Goal: Transaction & Acquisition: Book appointment/travel/reservation

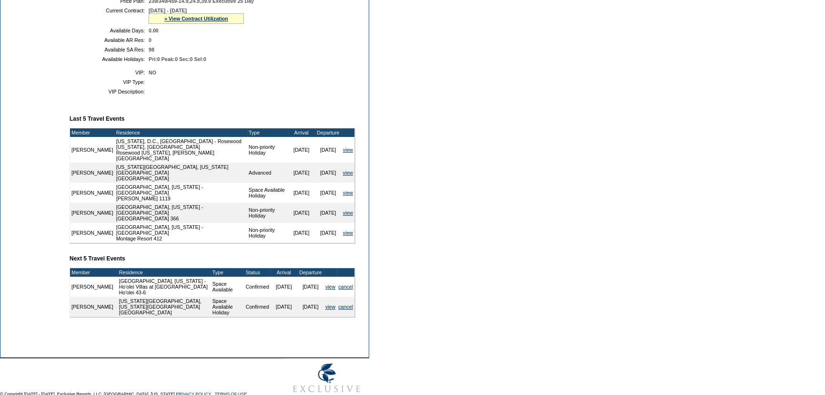
scroll to position [260, 0]
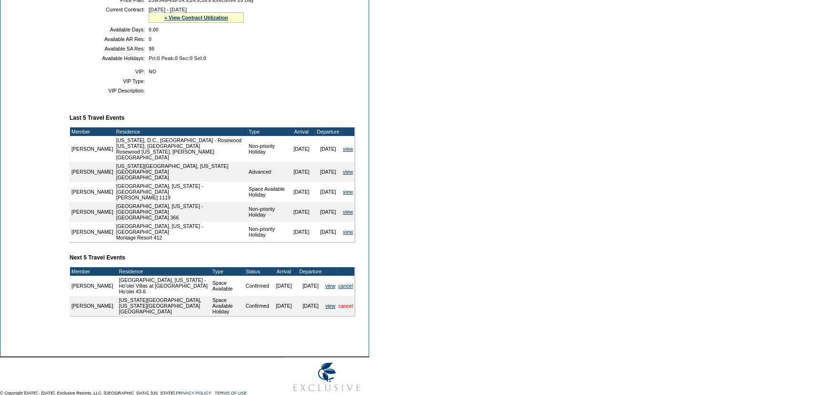
click at [350, 303] on link "cancel" at bounding box center [345, 306] width 15 height 6
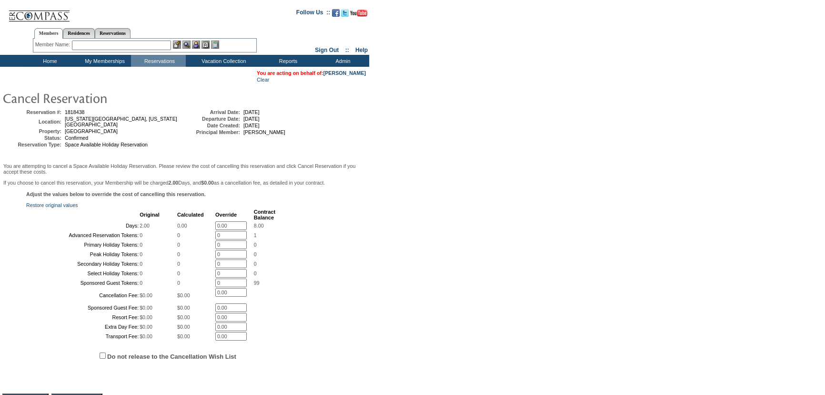
scroll to position [155, 0]
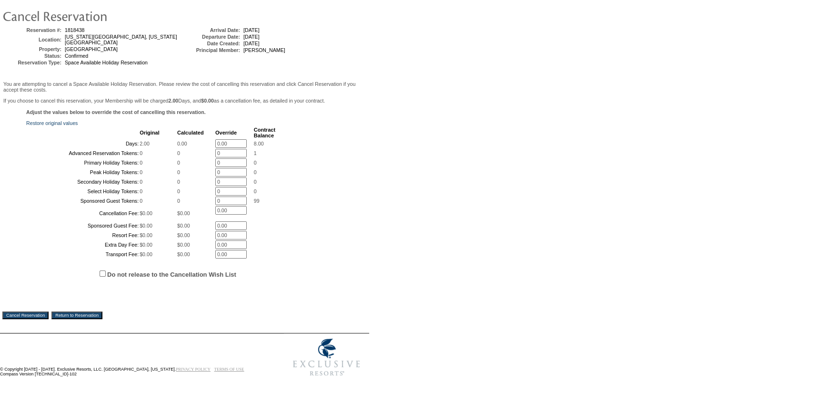
click at [32, 313] on input "Cancel Reservation" at bounding box center [25, 315] width 46 height 8
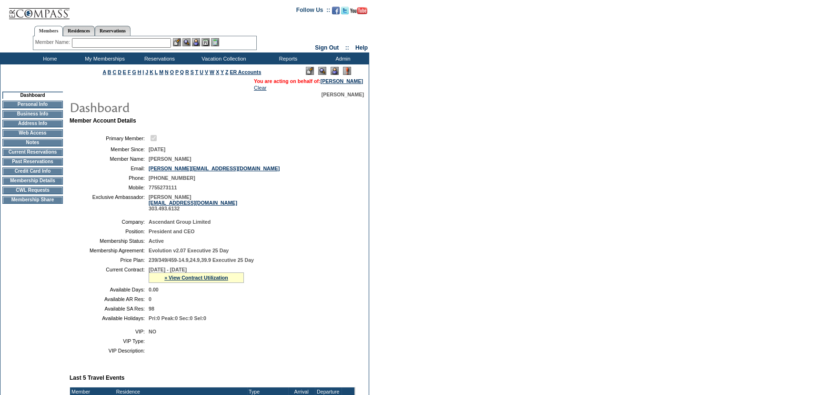
click at [36, 193] on td "CWL Requests" at bounding box center [32, 190] width 61 height 8
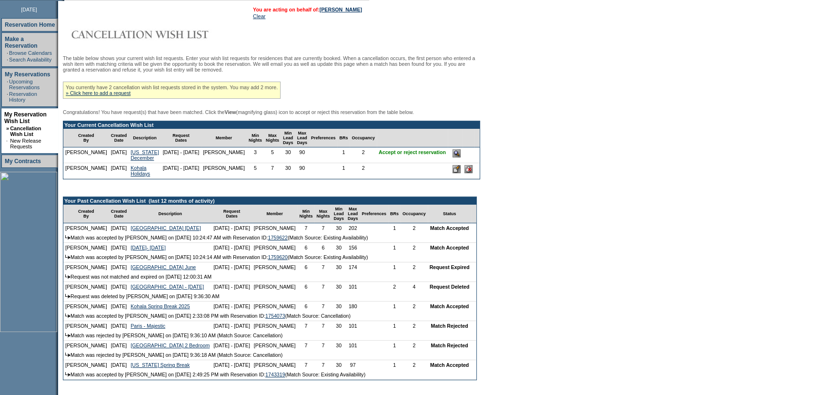
scroll to position [130, 0]
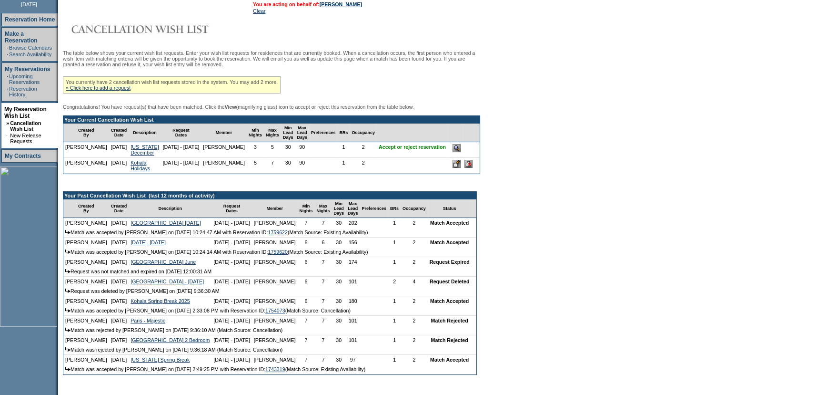
click at [461, 149] on input "image" at bounding box center [457, 148] width 8 height 8
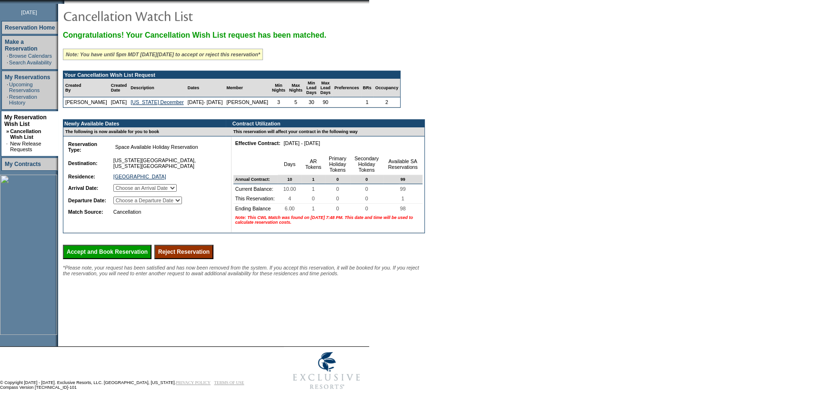
scroll to position [124, 0]
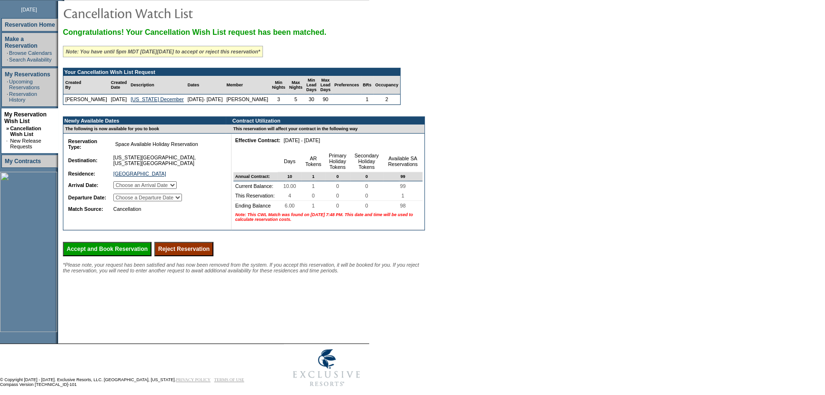
click at [177, 189] on select "Choose an Arrival Date Saturday, December 20, 2025 Sunday, December 21, 2025 Mo…" at bounding box center [144, 185] width 63 height 8
select select "12/20/2025"
click at [124, 189] on select "Choose an Arrival Date Saturday, December 20, 2025 Sunday, December 21, 2025 Mo…" at bounding box center [144, 185] width 63 height 8
click at [175, 201] on select "Choose a Departure Date Sunday, December 21, 2025 Monday, December 22, 2025 Tue…" at bounding box center [147, 197] width 69 height 8
select select "12/24/2025"
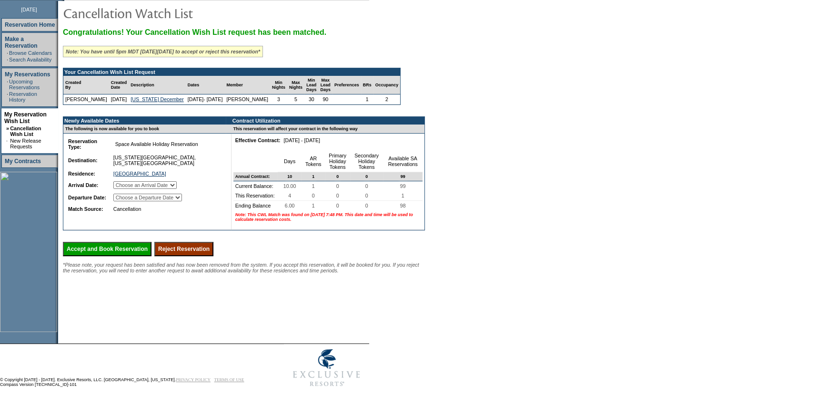
click at [125, 201] on select "Choose a Departure Date Sunday, December 21, 2025 Monday, December 22, 2025 Tue…" at bounding box center [147, 197] width 69 height 8
click at [107, 256] on input "Accept and Book Reservation" at bounding box center [107, 249] width 89 height 14
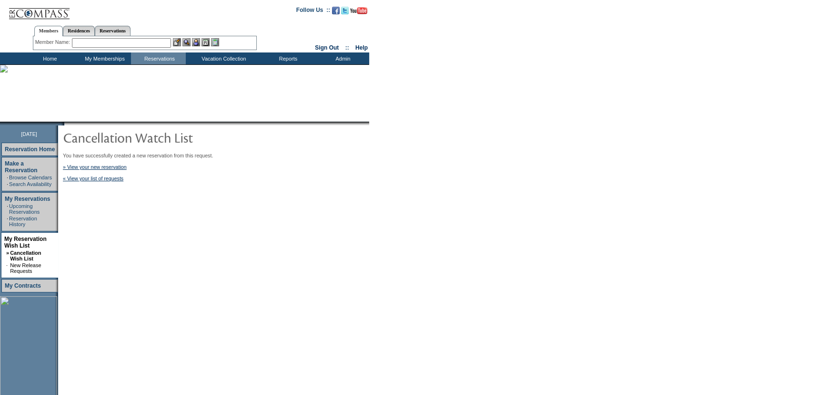
click at [56, 57] on td "Home" at bounding box center [48, 58] width 55 height 12
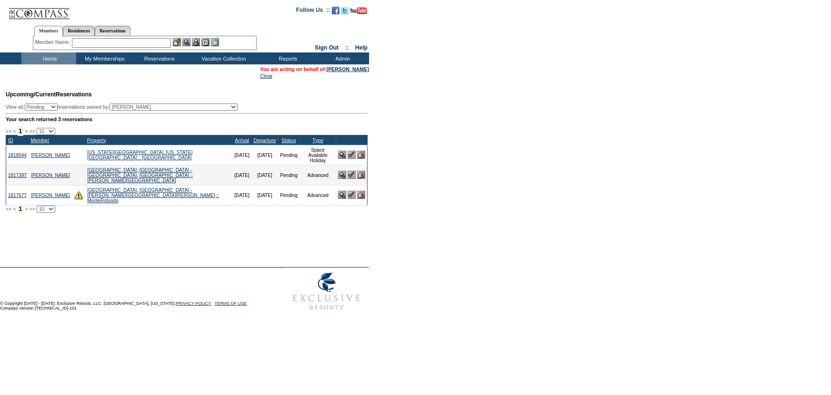
click at [350, 152] on img at bounding box center [352, 155] width 8 height 8
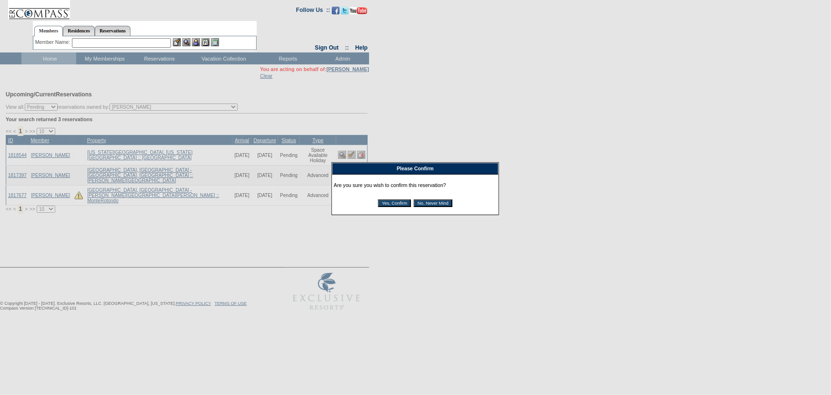
click at [386, 200] on input "Yes, Confirm" at bounding box center [394, 203] width 33 height 8
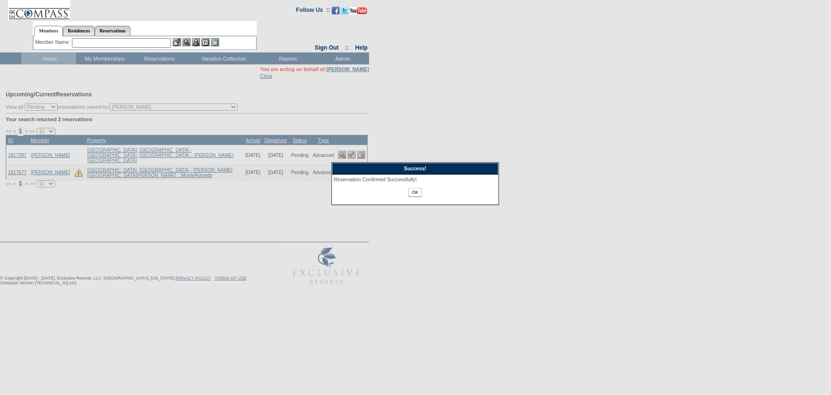
click at [419, 191] on input "OK" at bounding box center [415, 192] width 13 height 9
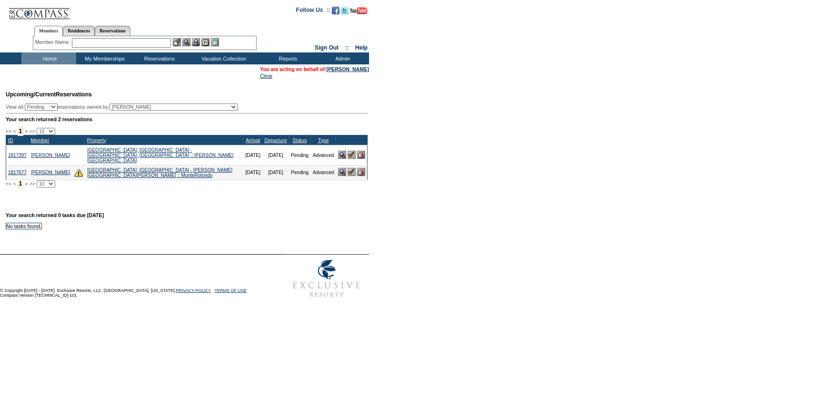
click at [136, 42] on input "text" at bounding box center [121, 43] width 99 height 10
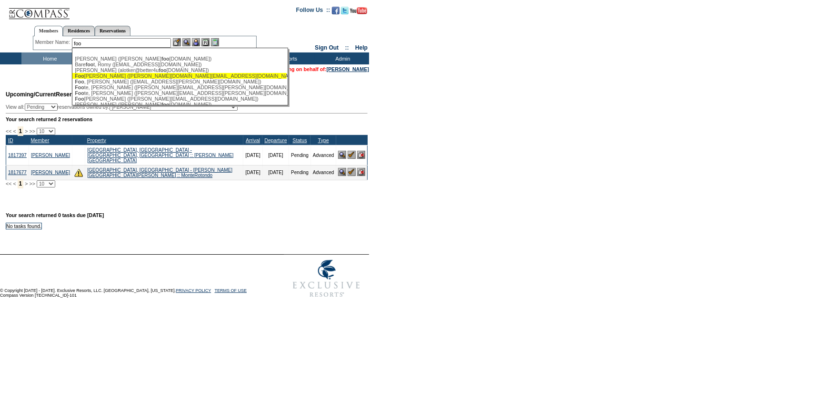
click at [125, 75] on div "[PERSON_NAME] ([PERSON_NAME][DOMAIN_NAME][EMAIL_ADDRESS][DOMAIN_NAME])" at bounding box center [180, 76] width 210 height 6
type input "[PERSON_NAME] ([PERSON_NAME][DOMAIN_NAME][EMAIL_ADDRESS][DOMAIN_NAME])"
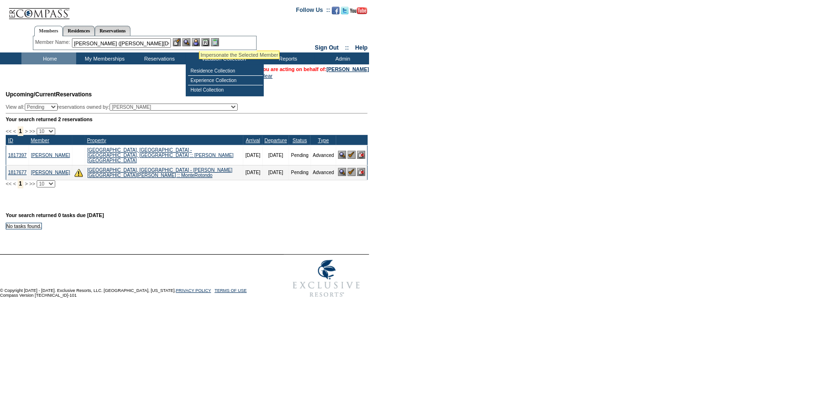
click at [200, 39] on img at bounding box center [196, 42] width 8 height 8
click at [189, 39] on img at bounding box center [186, 42] width 8 height 8
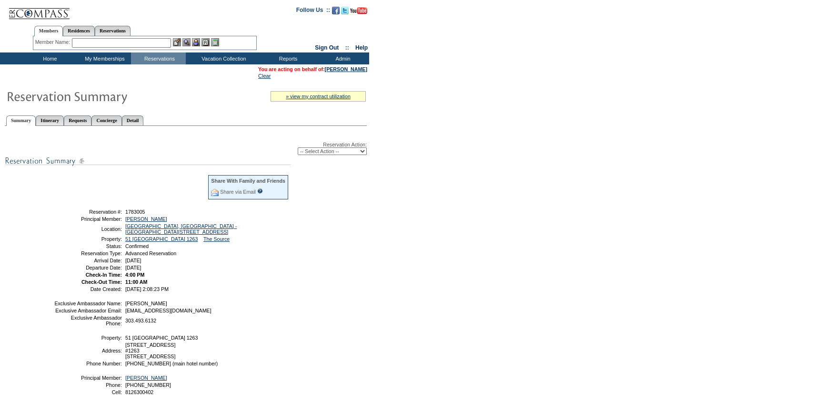
scroll to position [43, 0]
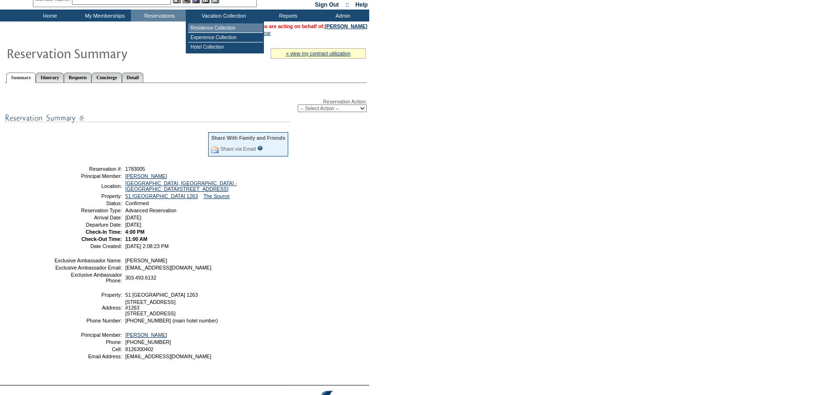
click at [231, 28] on td "Residence Collection" at bounding box center [225, 28] width 75 height 10
